Goal: Book appointment/travel/reservation

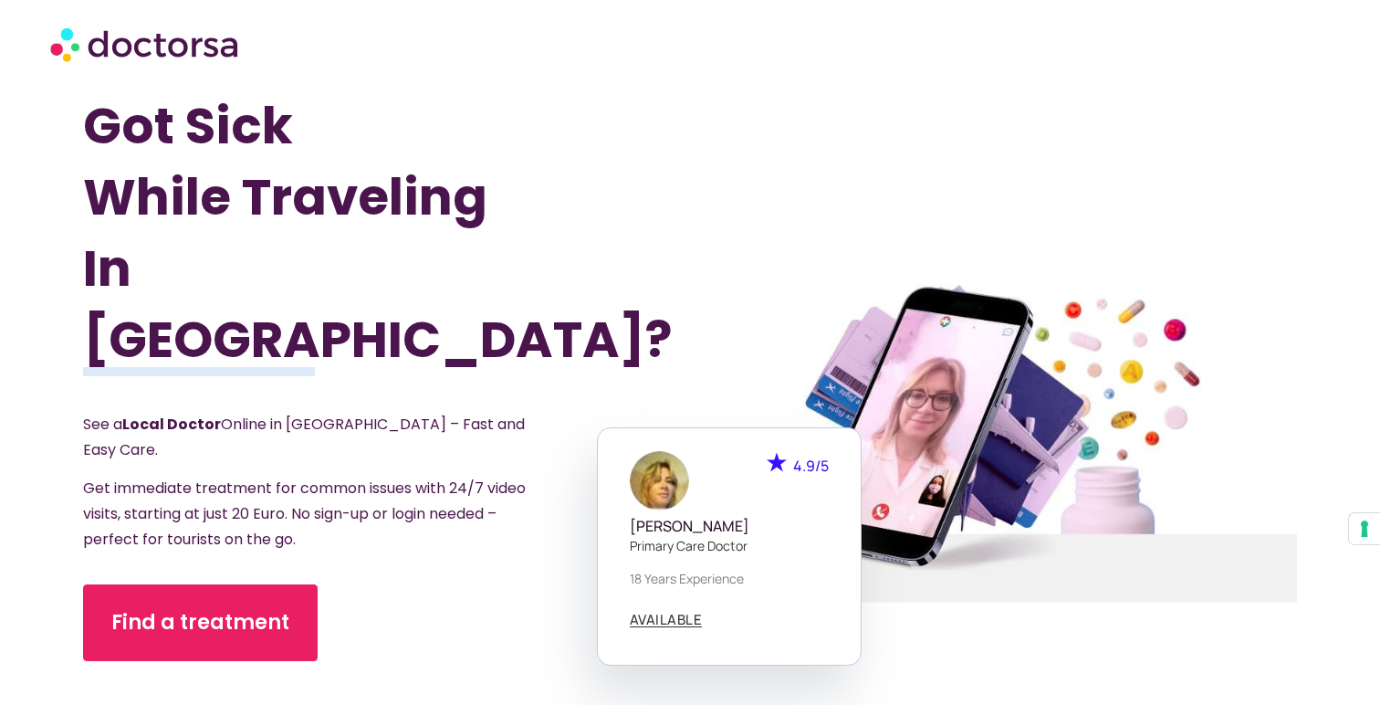
click at [162, 42] on img at bounding box center [146, 43] width 192 height 55
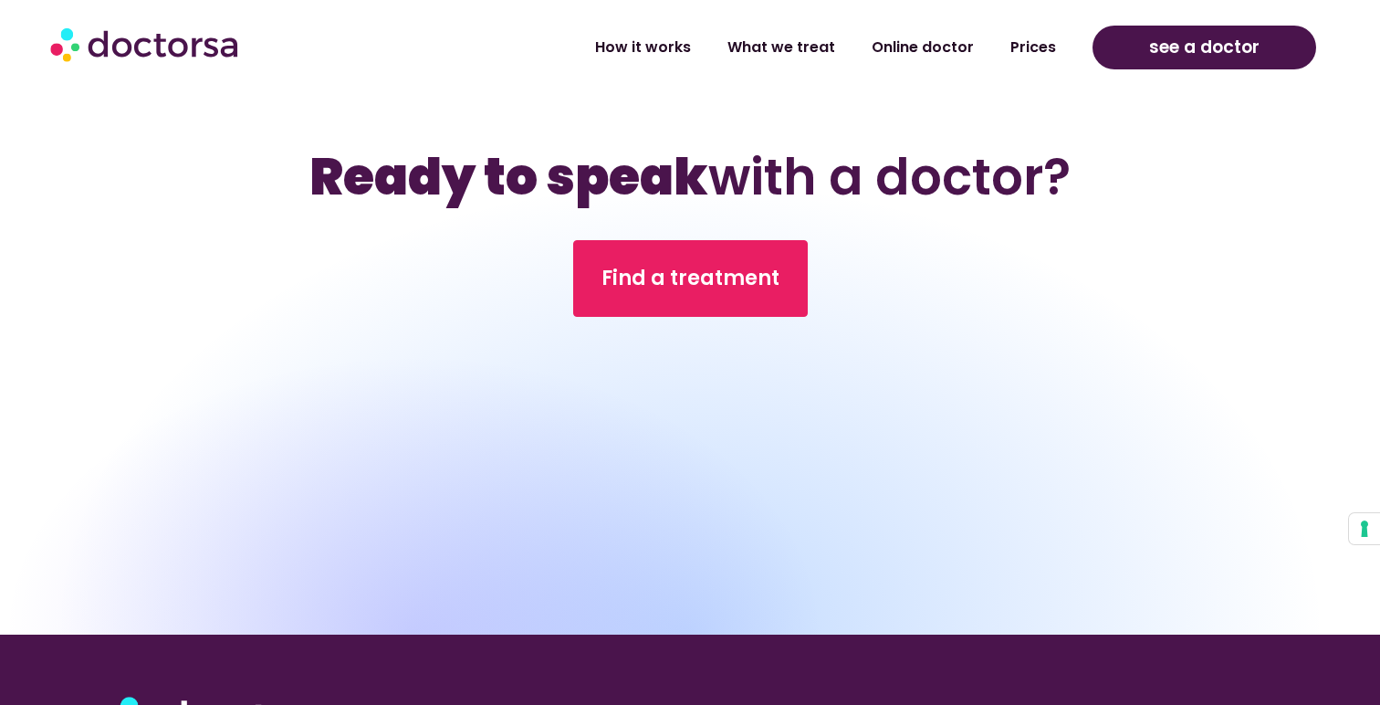
scroll to position [6308, 0]
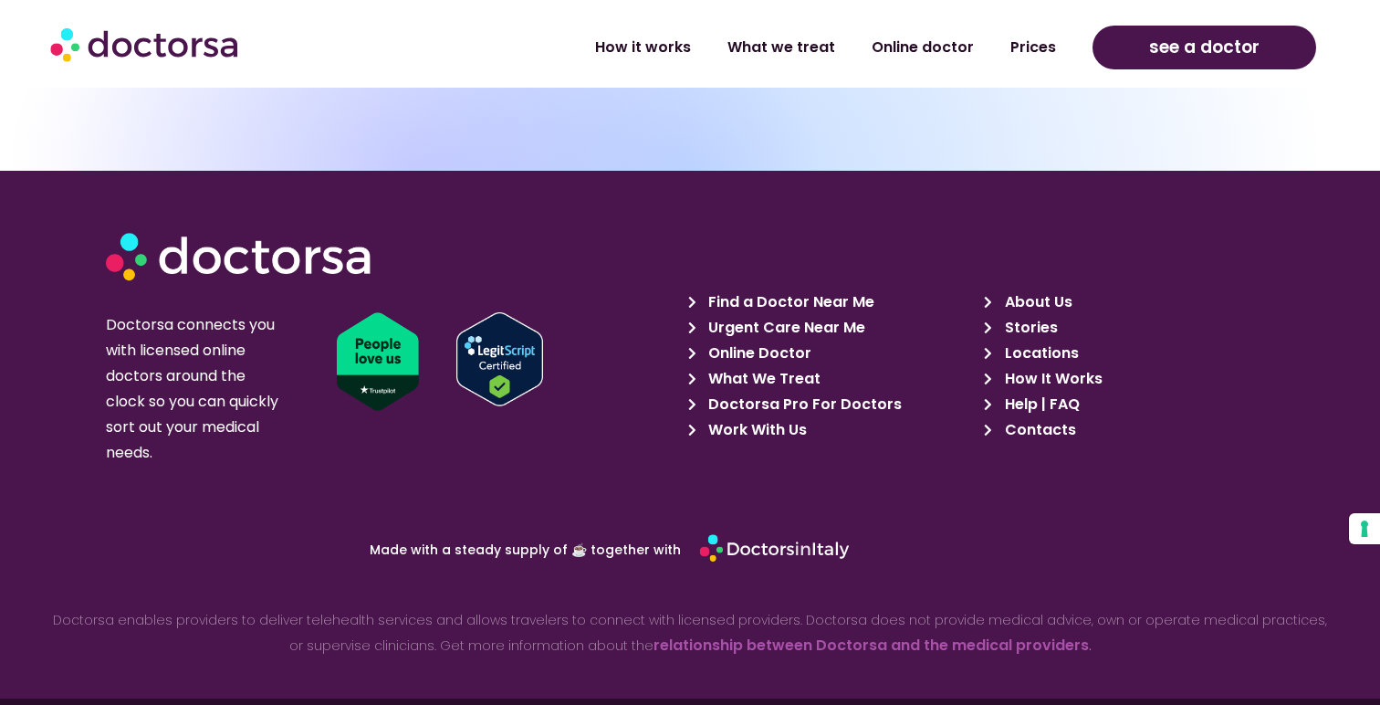
click at [795, 528] on img at bounding box center [774, 549] width 151 height 43
drag, startPoint x: 894, startPoint y: 511, endPoint x: 693, endPoint y: 491, distance: 202.7
click at [694, 518] on div at bounding box center [950, 548] width 520 height 61
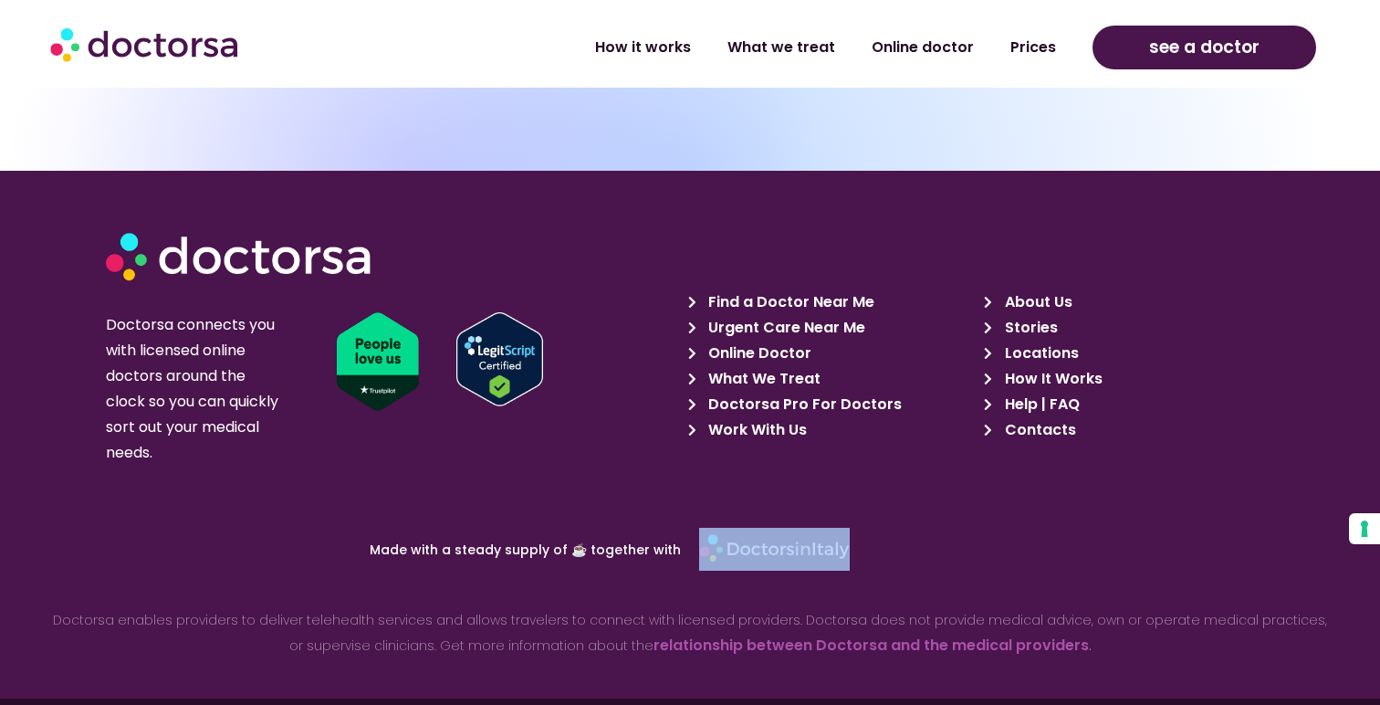
click at [722, 506] on section "Made with a steady supply of ☕ together with Doctorsa enables providers to deli…" at bounding box center [690, 602] width 1380 height 193
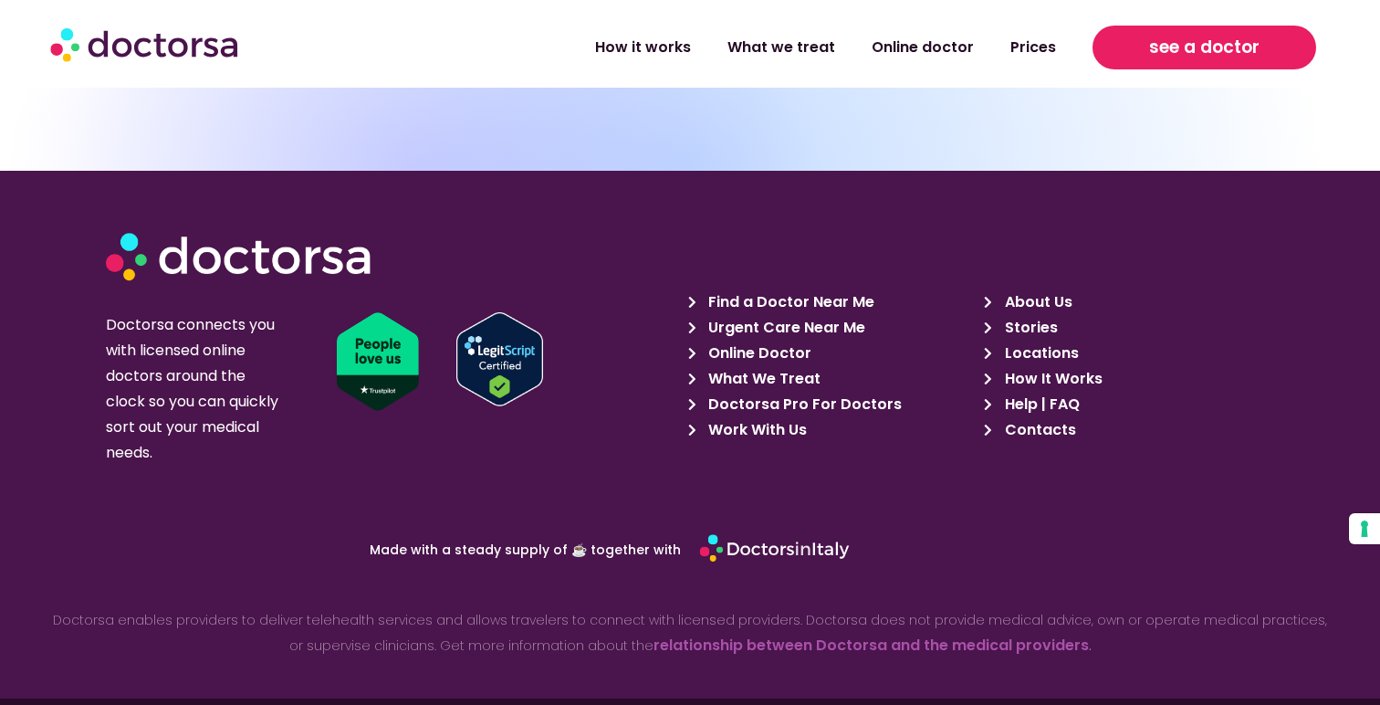
click at [1155, 45] on span "see a doctor" at bounding box center [1204, 47] width 110 height 29
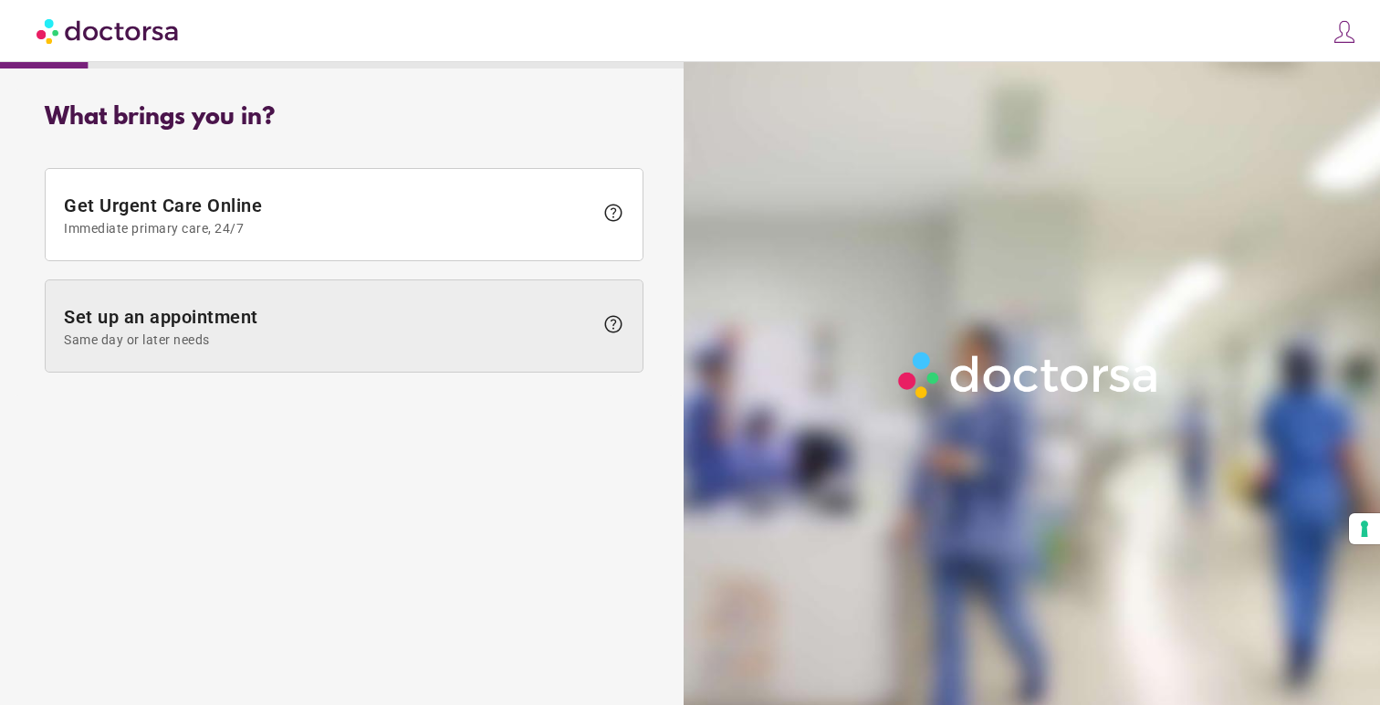
click at [461, 318] on span "Set up an appointment Same day or later needs" at bounding box center [328, 326] width 529 height 41
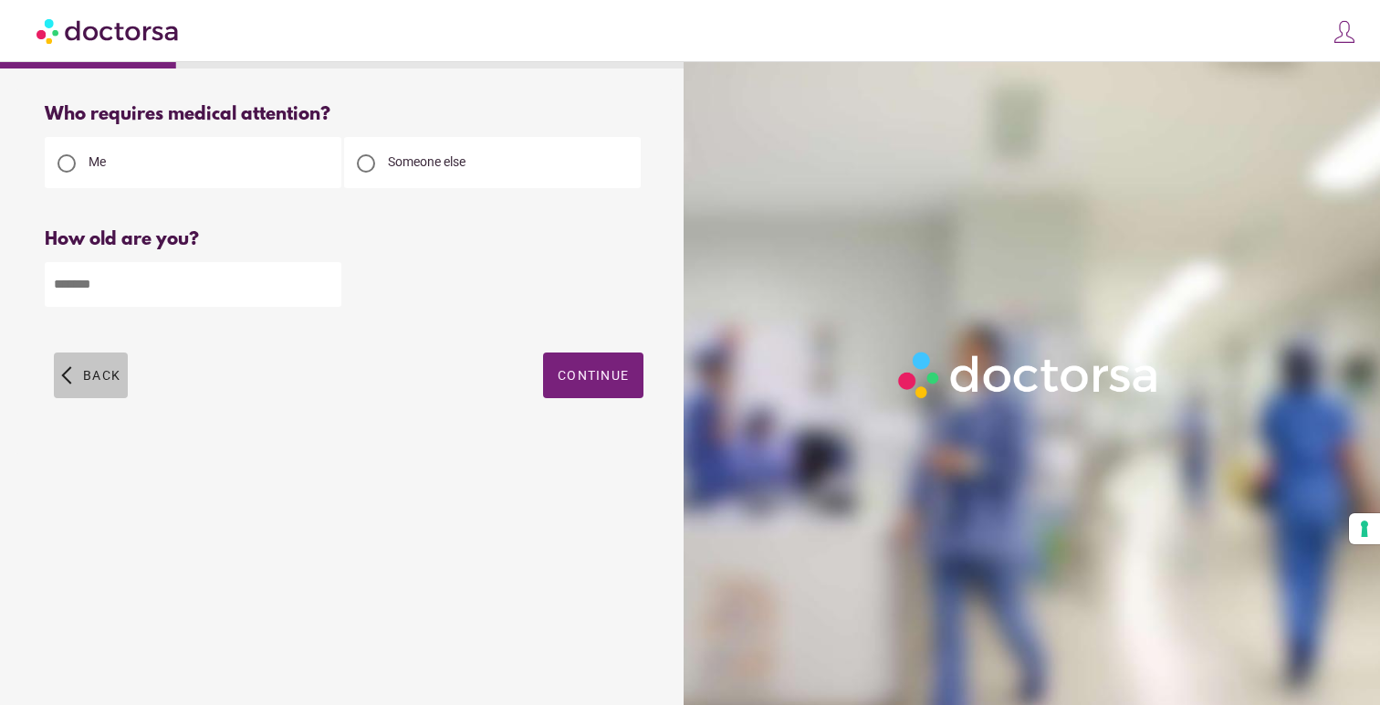
click at [101, 371] on span "Back" at bounding box center [101, 375] width 37 height 15
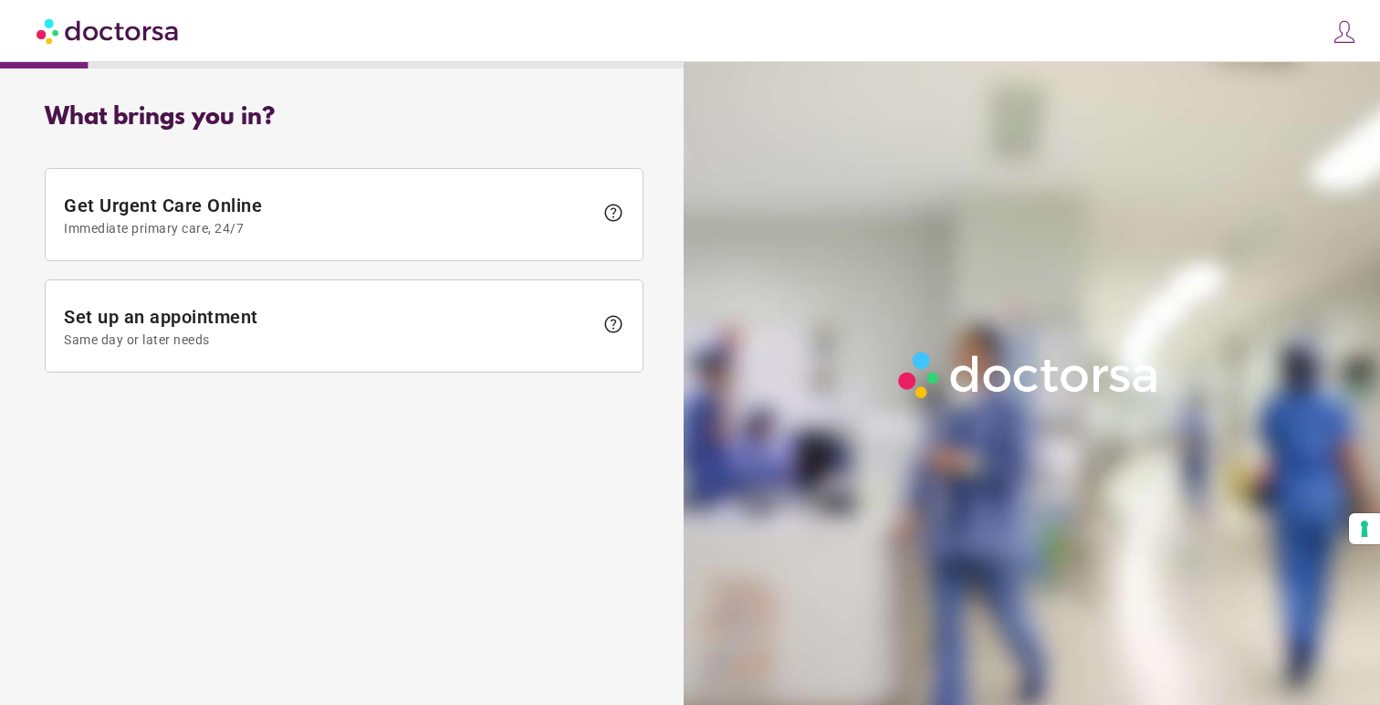
click at [131, 42] on img at bounding box center [109, 30] width 144 height 41
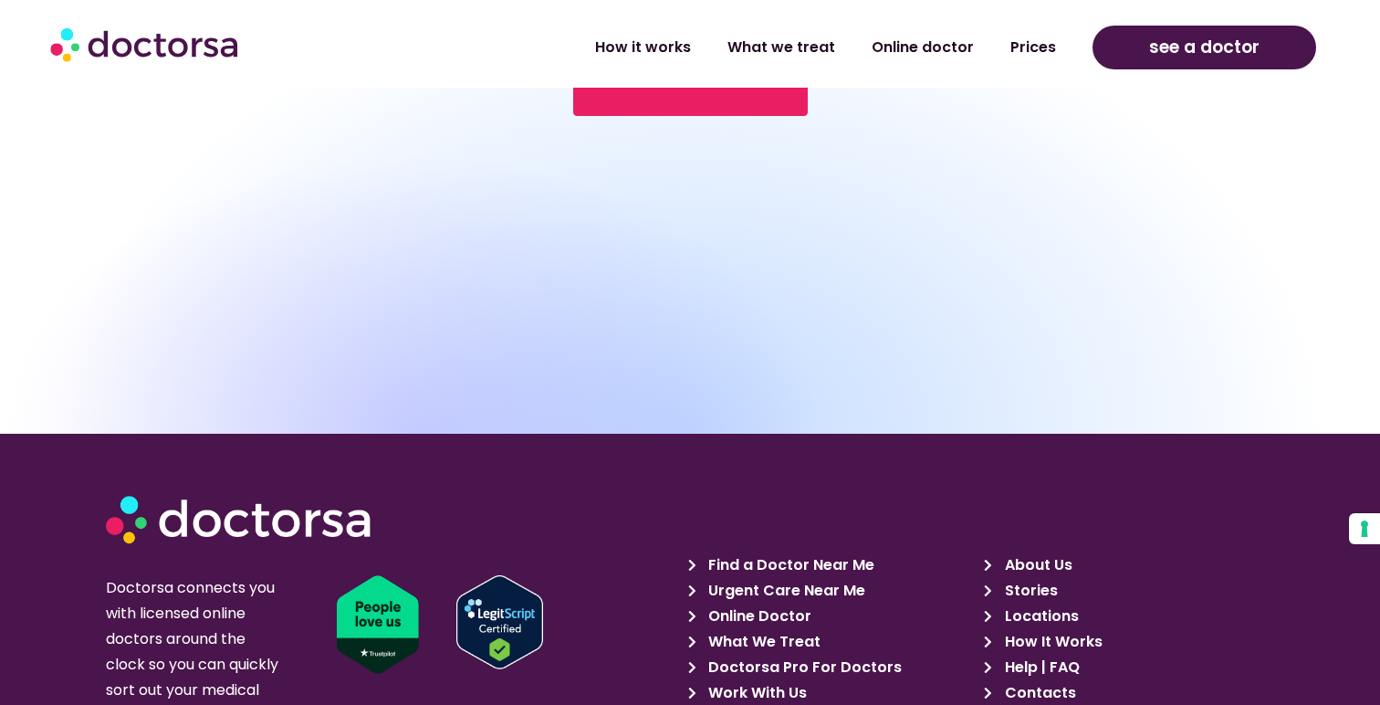
scroll to position [6308, 0]
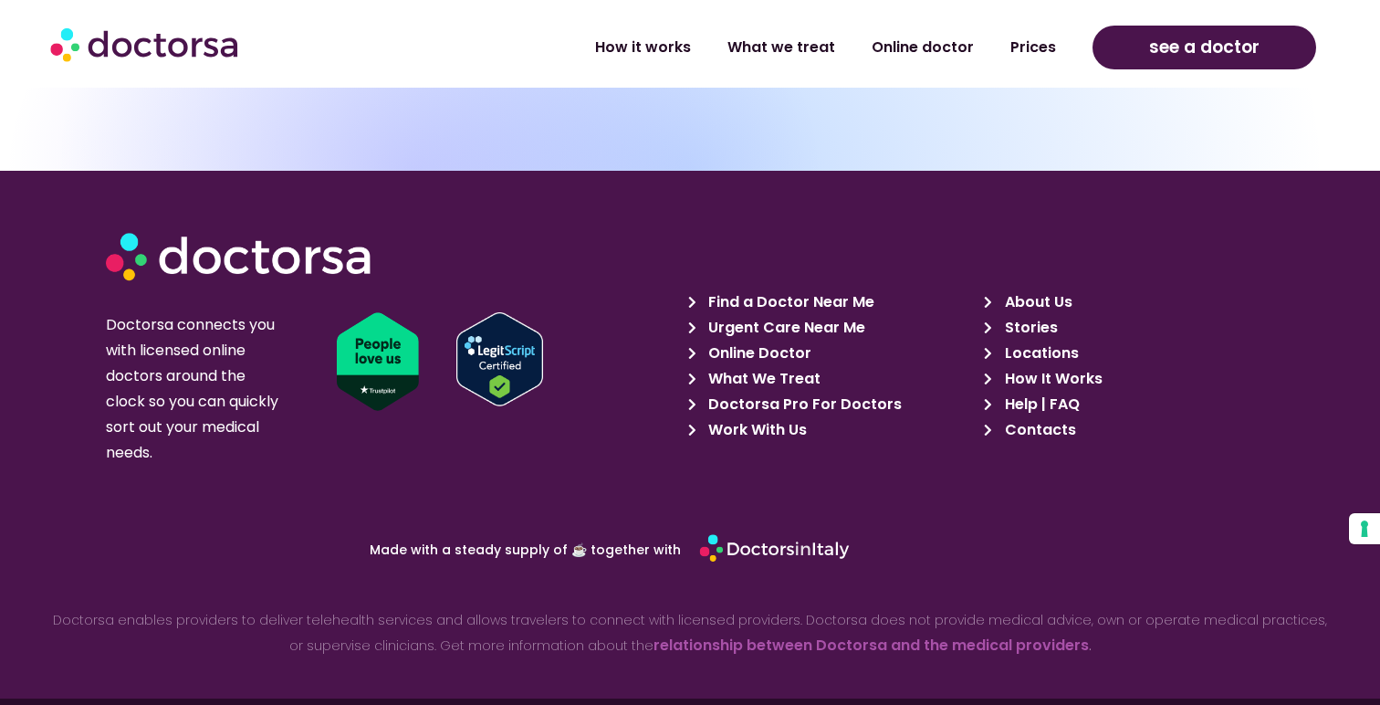
click at [1056, 289] on span "About Us" at bounding box center [1036, 302] width 72 height 26
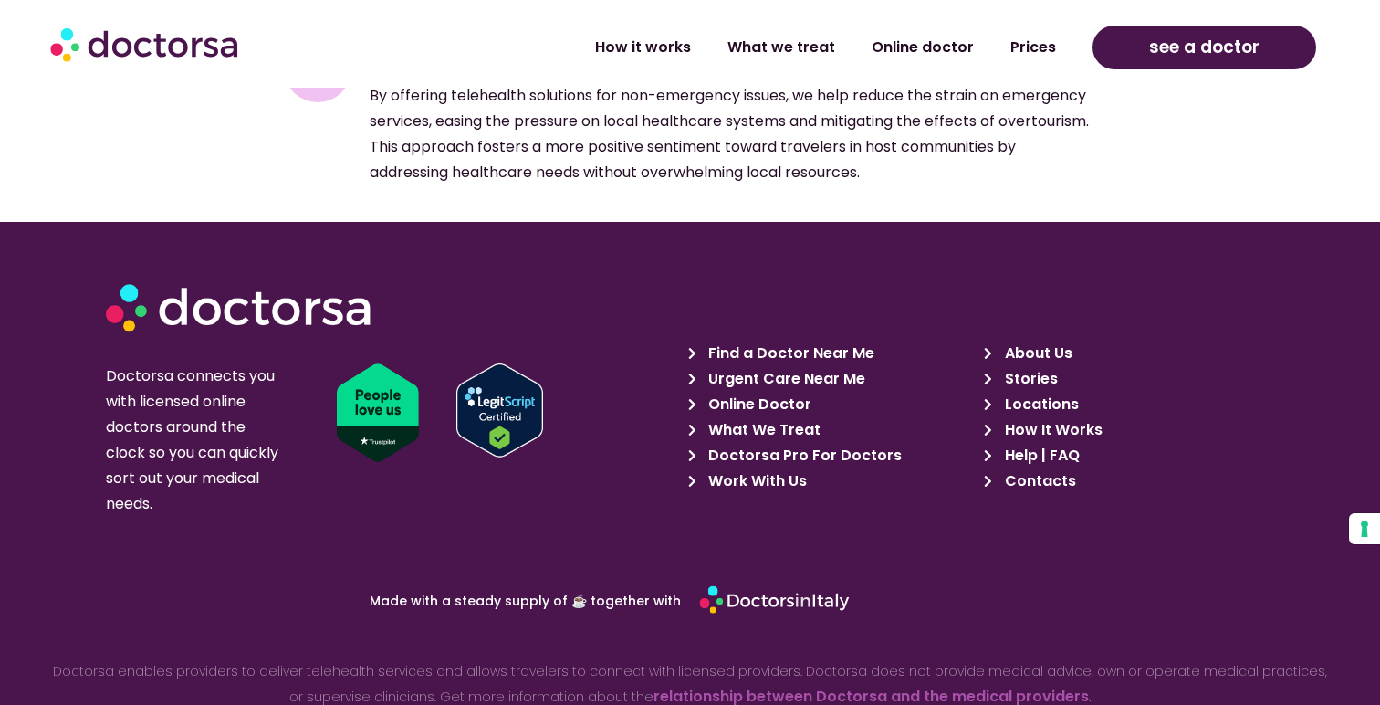
scroll to position [3014, 0]
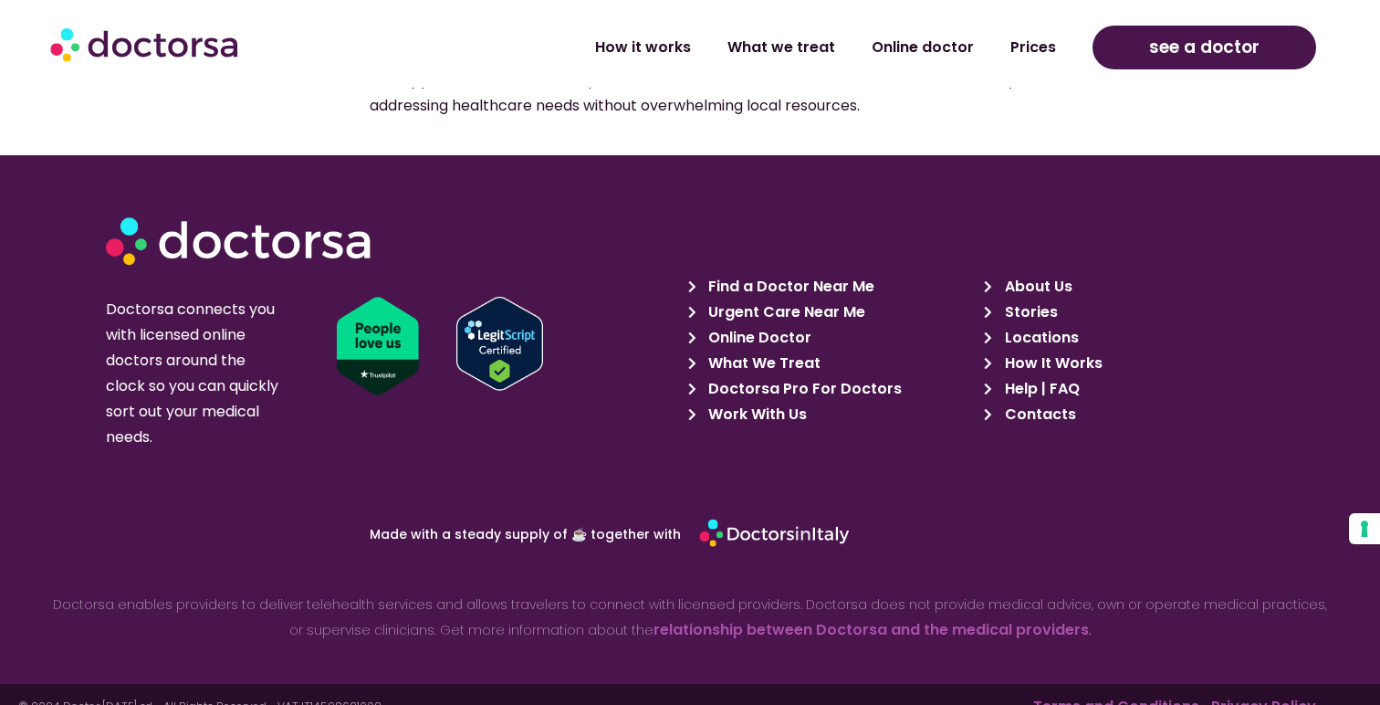
click at [792, 325] on span "Online Doctor" at bounding box center [758, 338] width 108 height 26
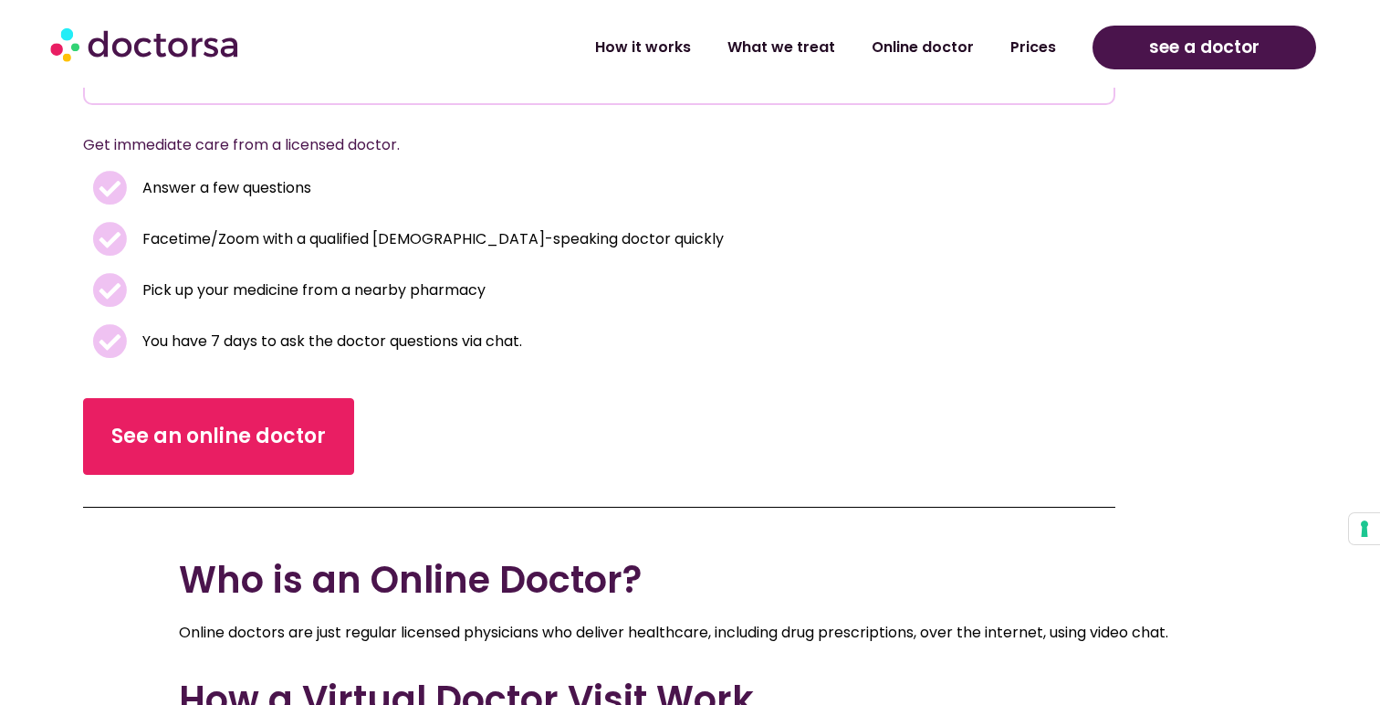
scroll to position [524, 0]
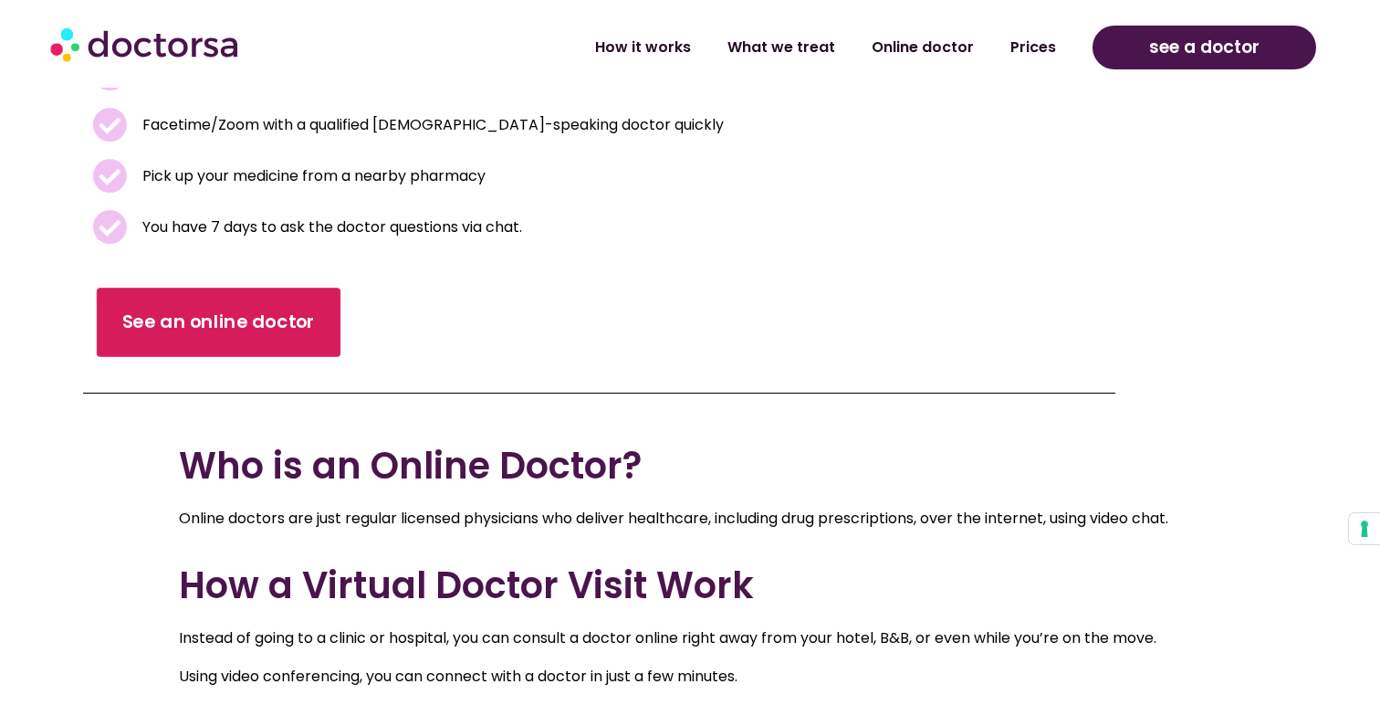
click at [264, 327] on span "See an online doctor" at bounding box center [217, 322] width 193 height 26
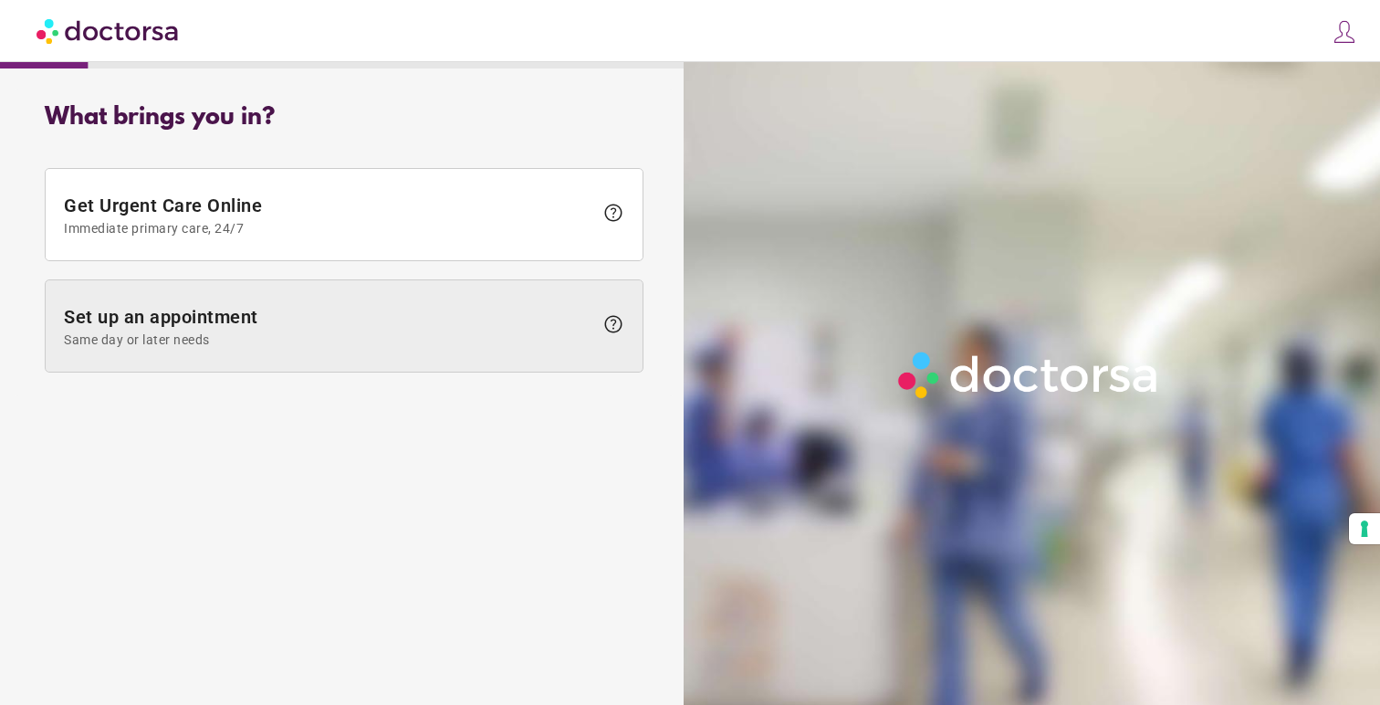
click at [393, 322] on span "Set up an appointment Same day or later needs" at bounding box center [328, 326] width 529 height 41
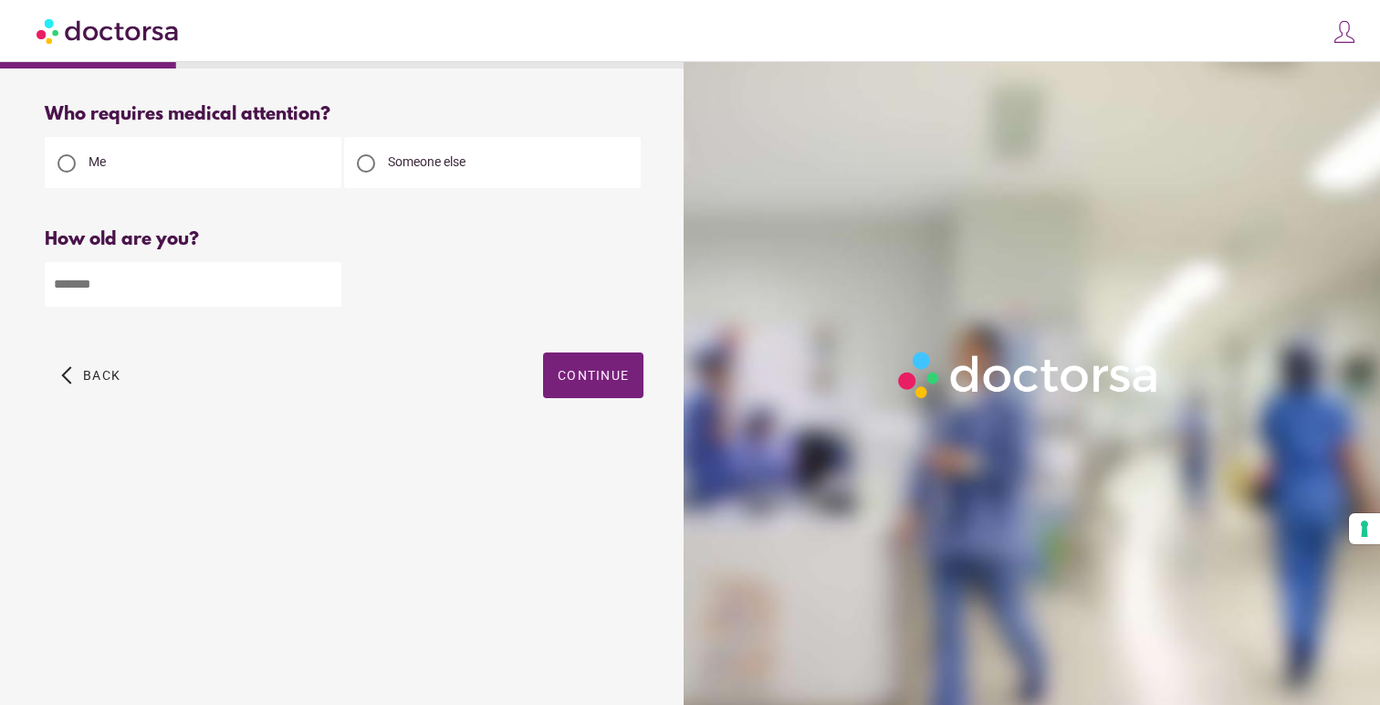
click at [232, 277] on input "number" at bounding box center [193, 284] width 297 height 45
